Goal: Task Accomplishment & Management: Manage account settings

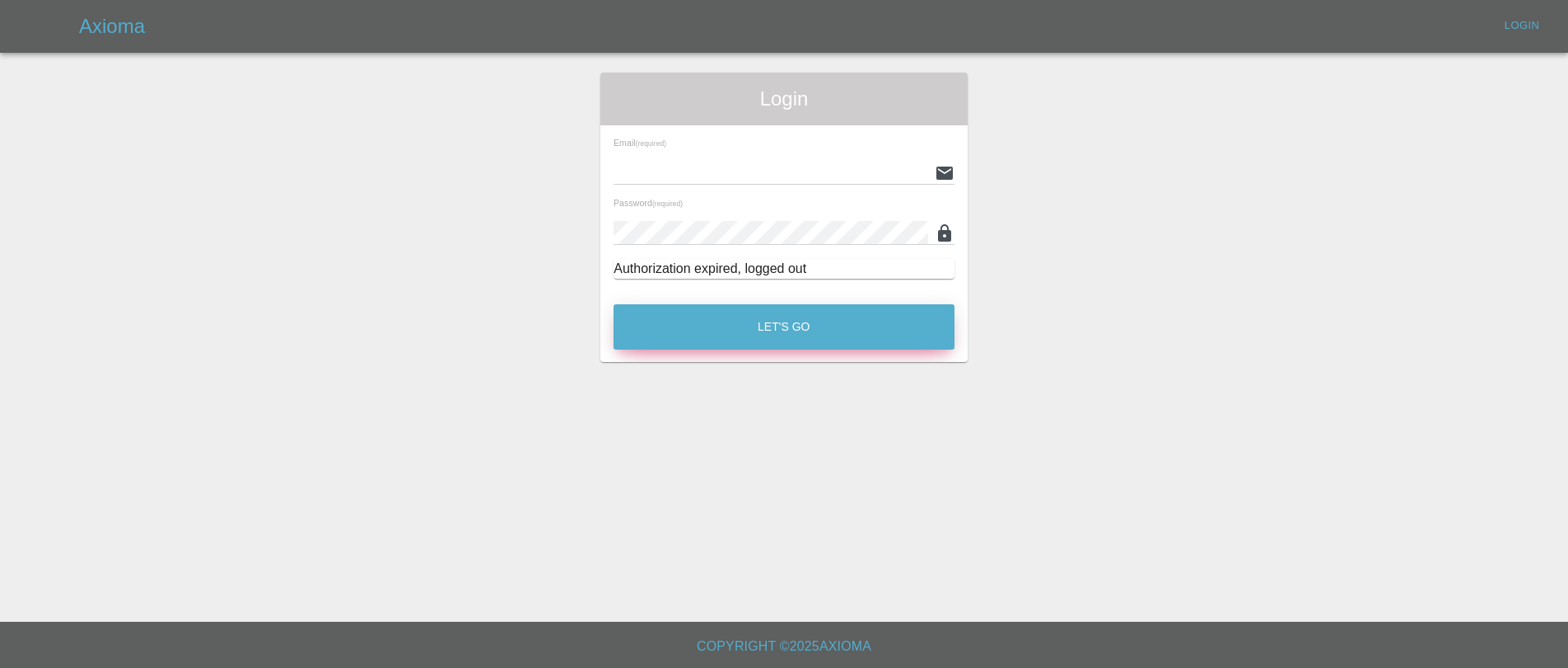
type input "[EMAIL_ADDRESS][DOMAIN_NAME]"
click at [767, 315] on button "Let's Go" at bounding box center [784, 327] width 341 height 45
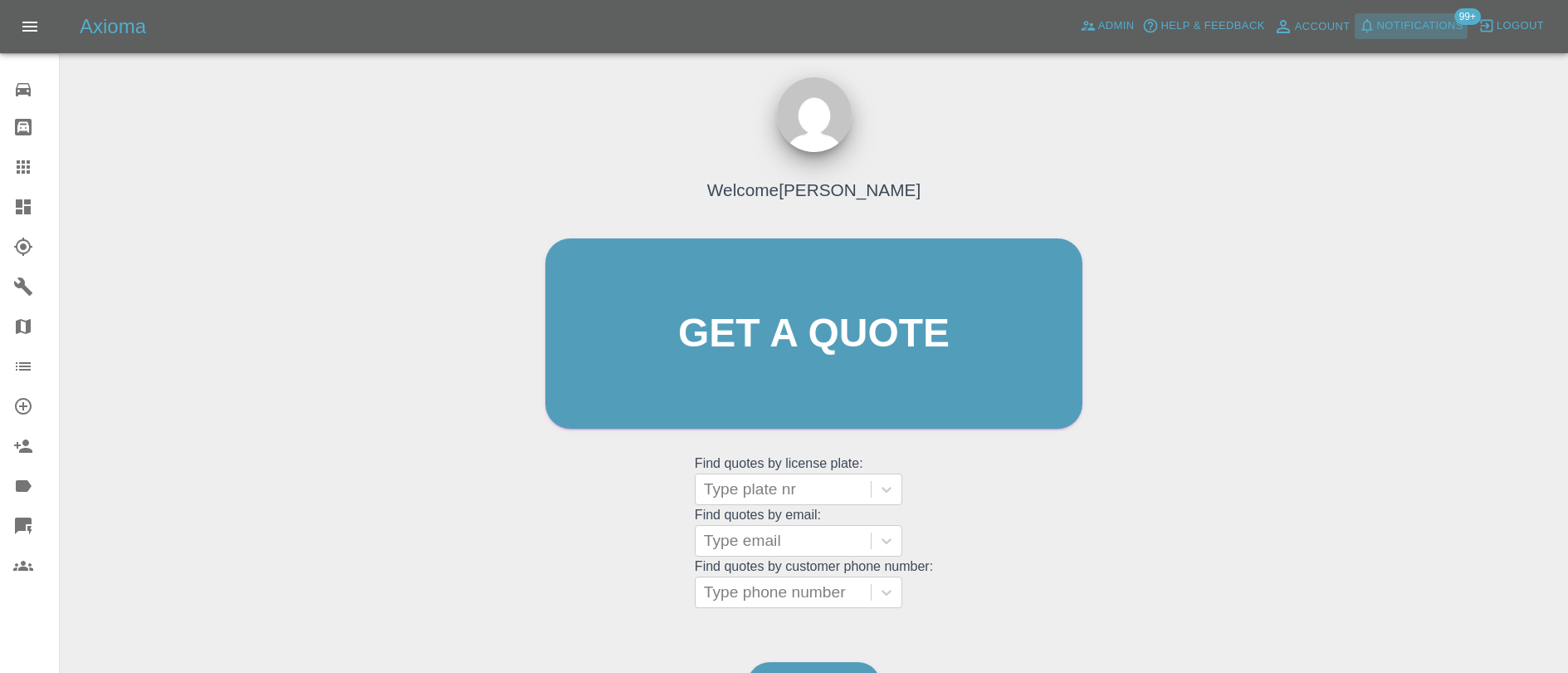
click at [1421, 31] on span "Notifications" at bounding box center [1419, 27] width 86 height 19
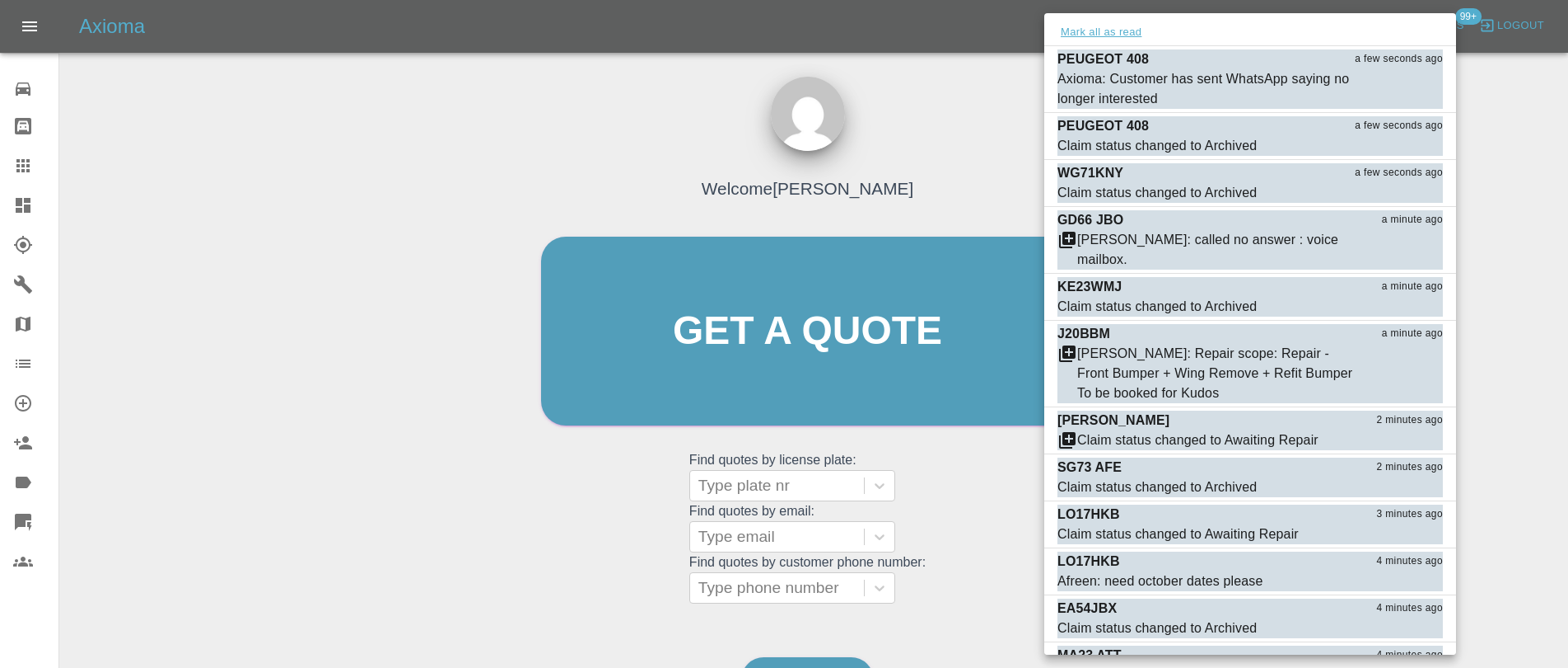
click at [1090, 31] on button "Mark all as read" at bounding box center [1100, 33] width 87 height 19
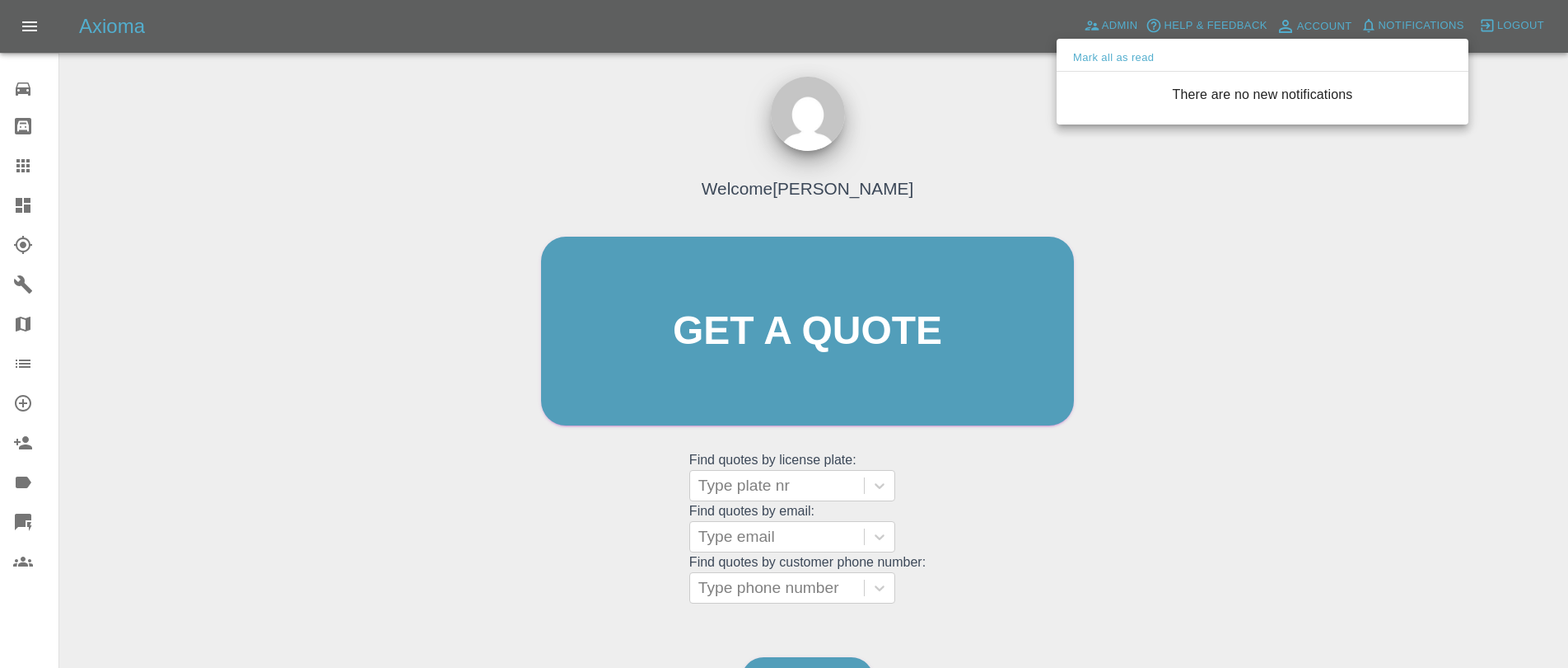
click at [975, 149] on div at bounding box center [784, 334] width 1568 height 668
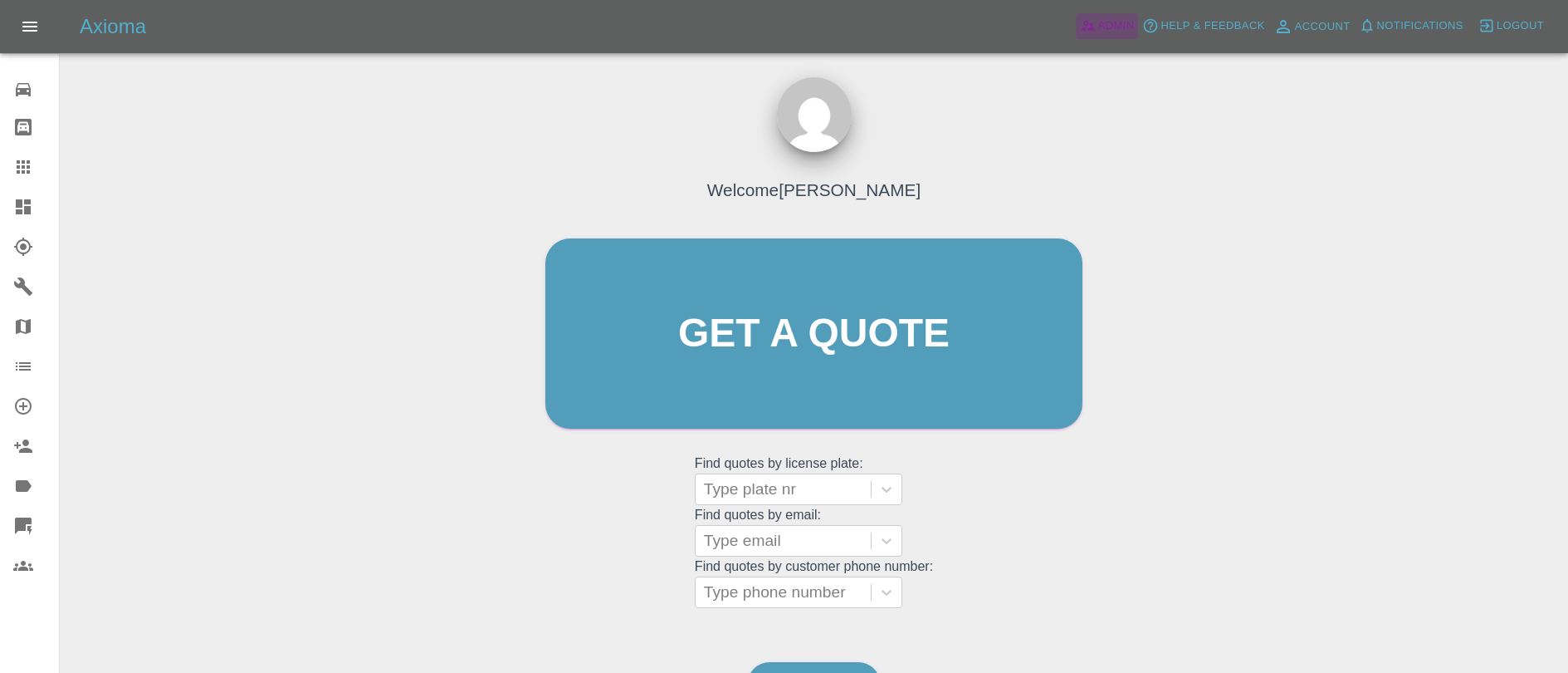
click at [1108, 30] on span "Admin" at bounding box center [1117, 27] width 37 height 19
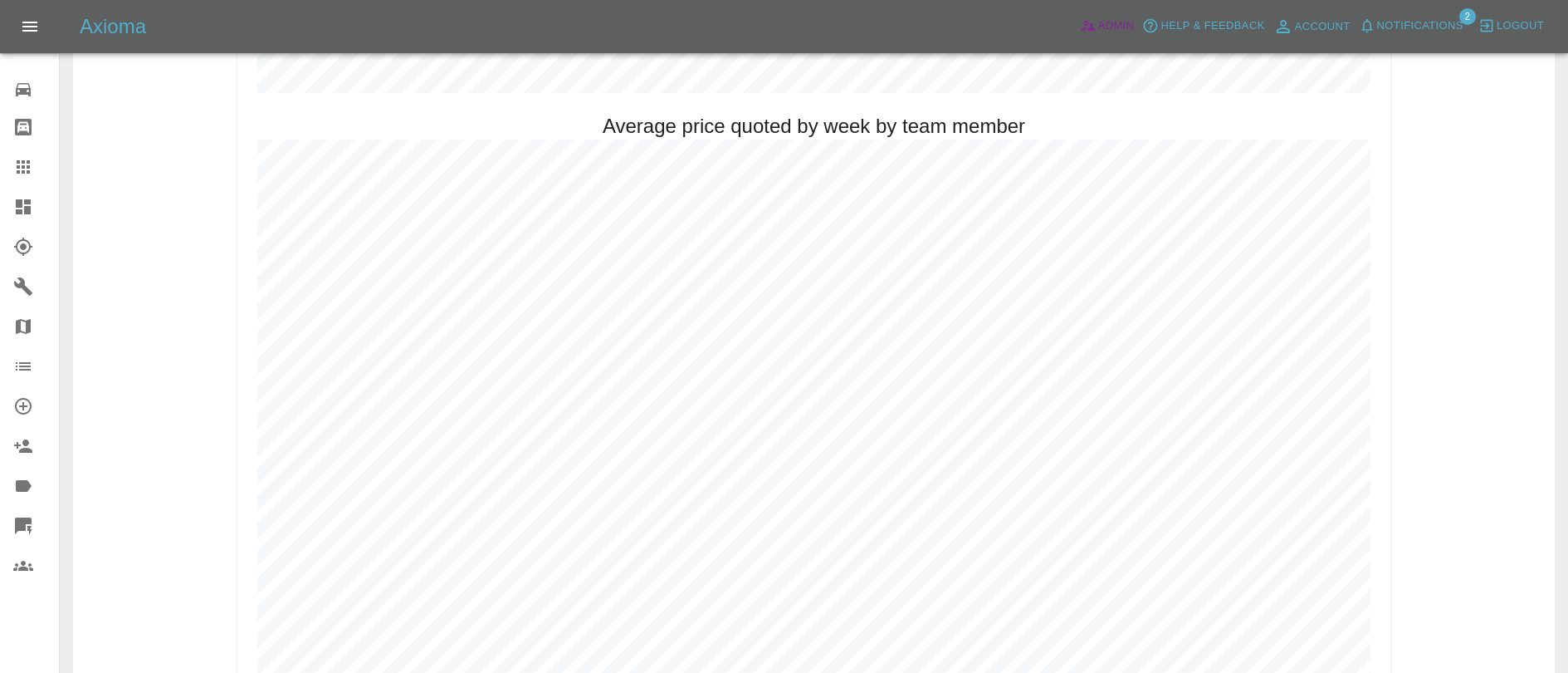
scroll to position [554, 0]
